Goal: Information Seeking & Learning: Find specific fact

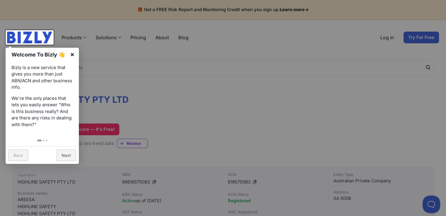
click at [72, 53] on link "×" at bounding box center [72, 54] width 13 height 13
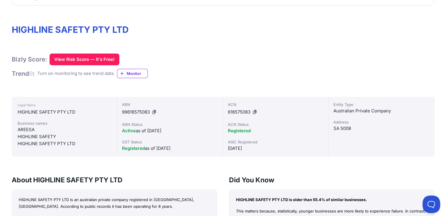
scroll to position [88, 0]
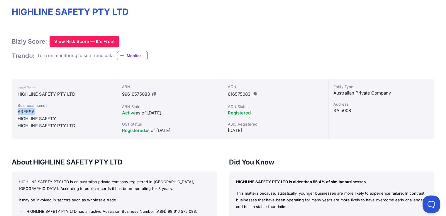
click at [24, 113] on div "AREESA" at bounding box center [65, 112] width 94 height 7
click at [67, 104] on div "Business names" at bounding box center [65, 106] width 94 height 6
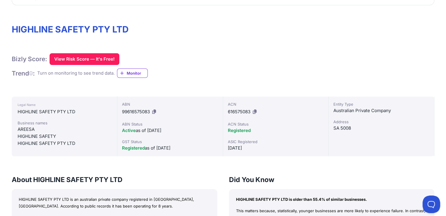
scroll to position [69, 0]
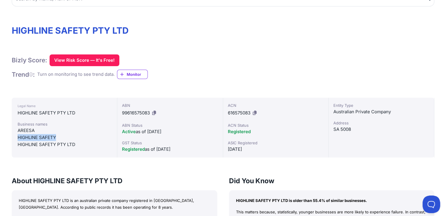
drag, startPoint x: 56, startPoint y: 138, endPoint x: 18, endPoint y: 138, distance: 37.5
click at [18, 138] on div "HIGHLINE SAFETY" at bounding box center [65, 137] width 94 height 7
copy div "HIGHLINE SAFETY"
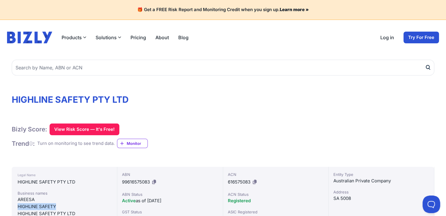
click at [167, 40] on link "About" at bounding box center [161, 37] width 13 height 7
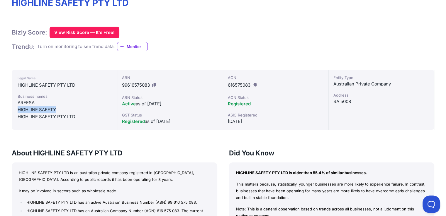
scroll to position [117, 0]
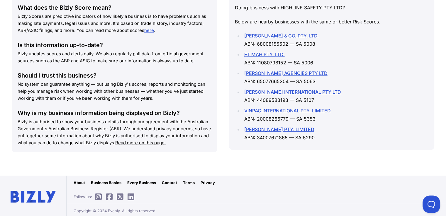
scroll to position [539, 0]
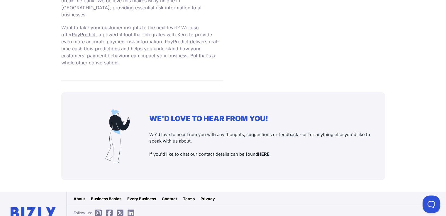
scroll to position [569, 0]
